Goal: Book appointment/travel/reservation

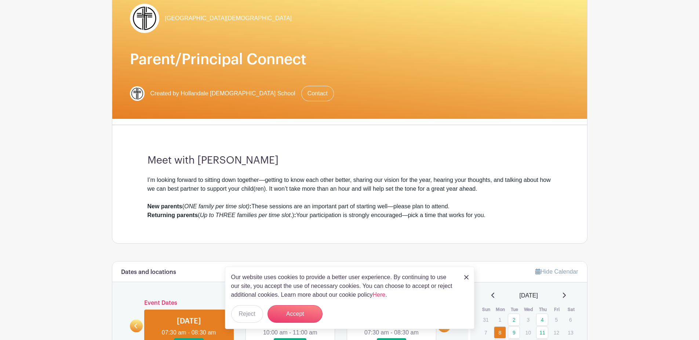
scroll to position [184, 0]
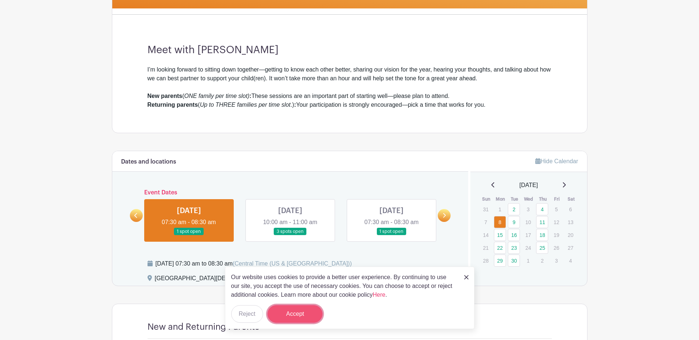
click at [285, 312] on button "Accept" at bounding box center [295, 314] width 55 height 18
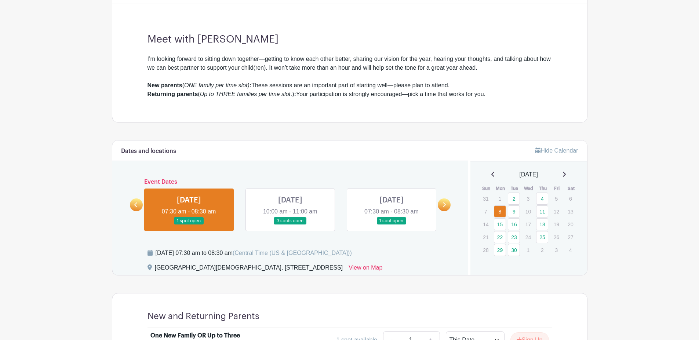
scroll to position [194, 0]
click at [515, 211] on link "9" at bounding box center [514, 212] width 12 height 12
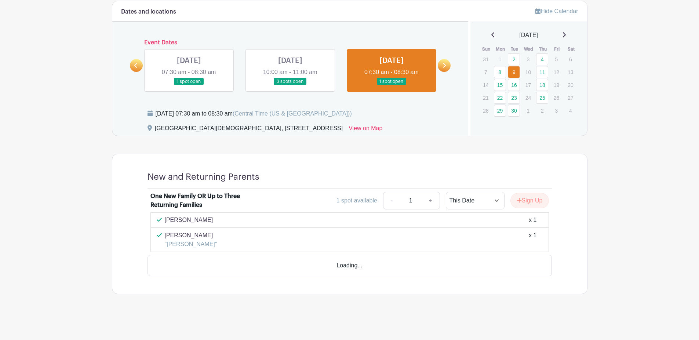
scroll to position [313, 0]
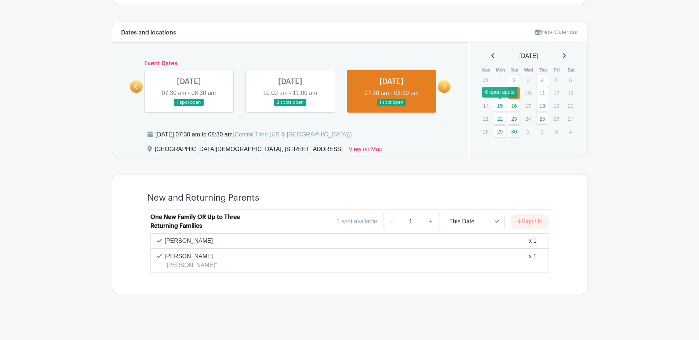
click at [501, 104] on link "15" at bounding box center [500, 106] width 12 height 12
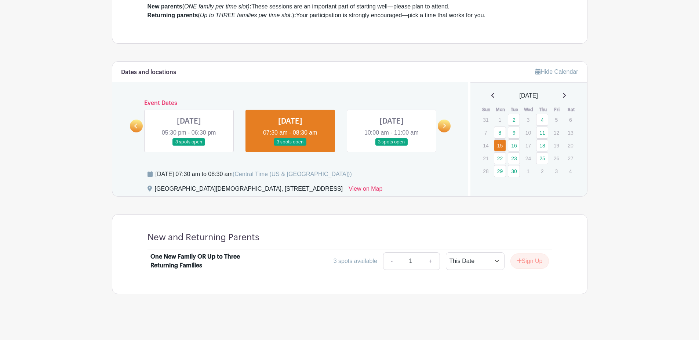
scroll to position [273, 0]
click at [513, 143] on link "16" at bounding box center [514, 146] width 12 height 12
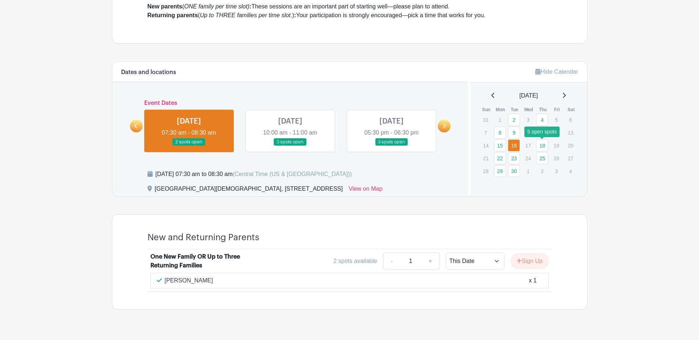
click at [545, 146] on link "18" at bounding box center [542, 146] width 12 height 12
click at [499, 159] on link "22" at bounding box center [500, 158] width 12 height 12
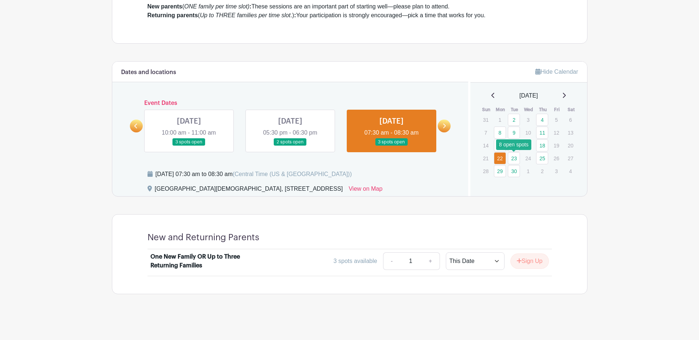
click at [514, 157] on link "23" at bounding box center [514, 158] width 12 height 12
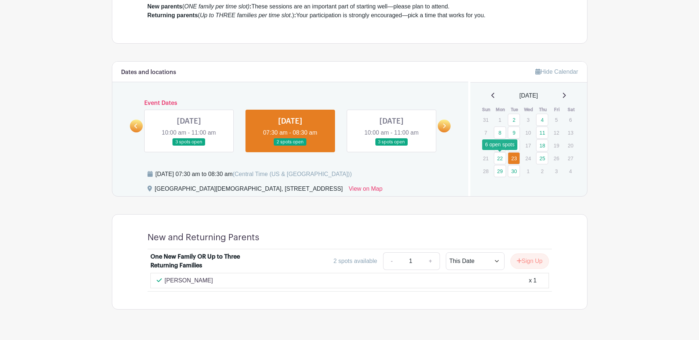
click at [504, 158] on link "22" at bounding box center [500, 158] width 12 height 12
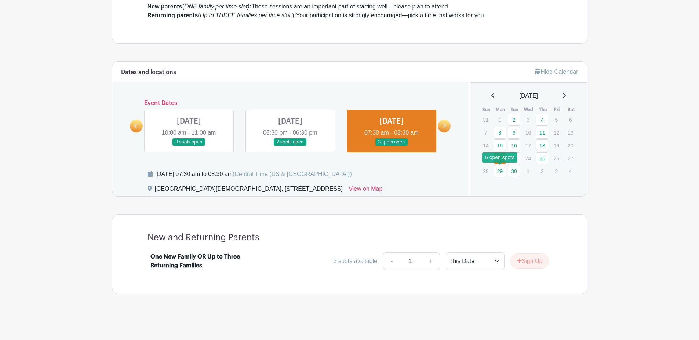
click at [502, 173] on link "29" at bounding box center [500, 171] width 12 height 12
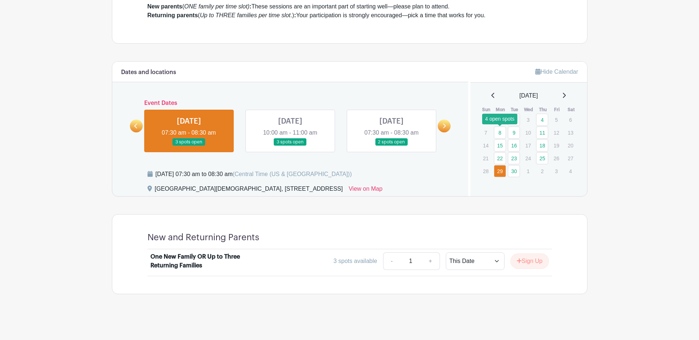
click at [501, 133] on link "8" at bounding box center [500, 133] width 12 height 12
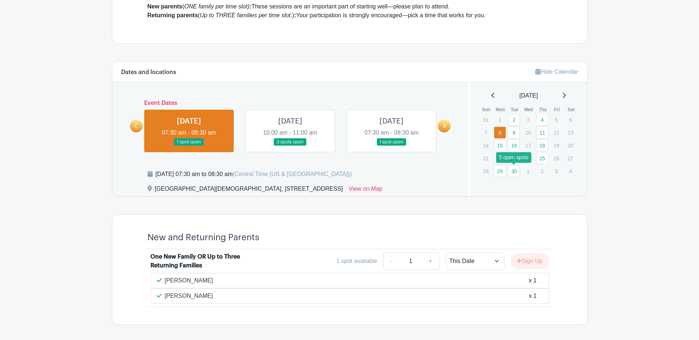
click at [517, 173] on link "30" at bounding box center [514, 171] width 12 height 12
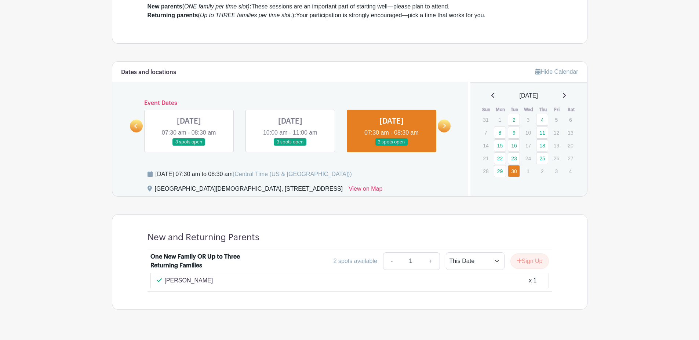
click at [566, 94] on icon at bounding box center [564, 95] width 3 height 5
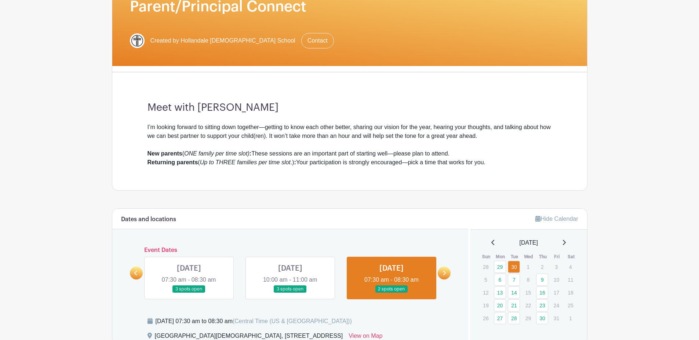
scroll to position [90, 0]
